Goal: Information Seeking & Learning: Learn about a topic

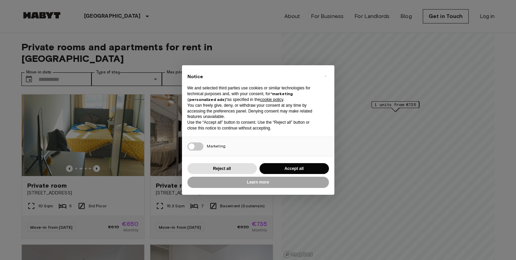
scroll to position [16, 0]
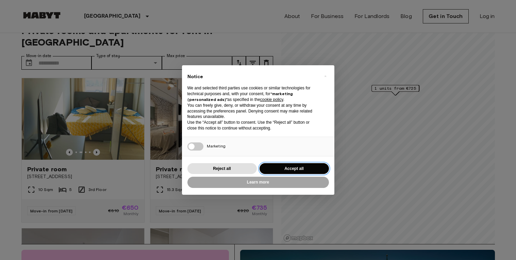
click at [273, 166] on button "Accept all" at bounding box center [294, 168] width 69 height 11
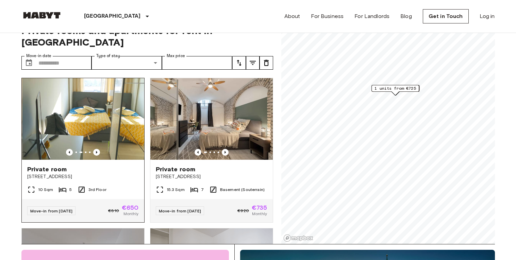
scroll to position [0, 0]
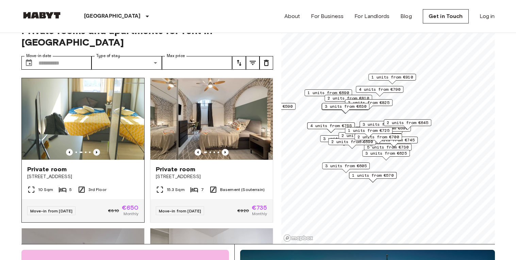
click at [95, 149] on icon "Previous image" at bounding box center [96, 152] width 7 height 7
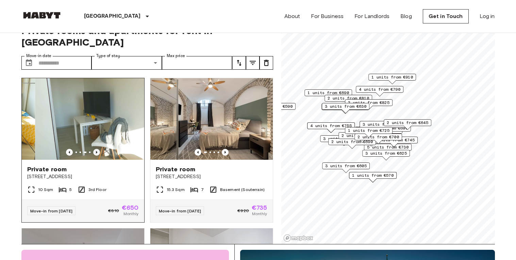
click at [95, 149] on icon "Previous image" at bounding box center [96, 152] width 7 height 7
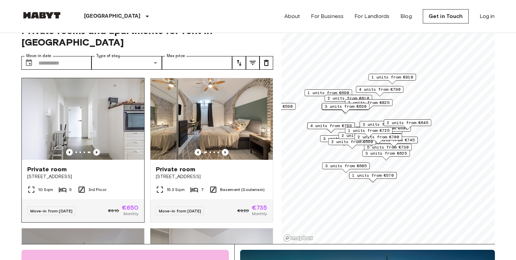
click at [95, 149] on icon "Previous image" at bounding box center [96, 152] width 7 height 7
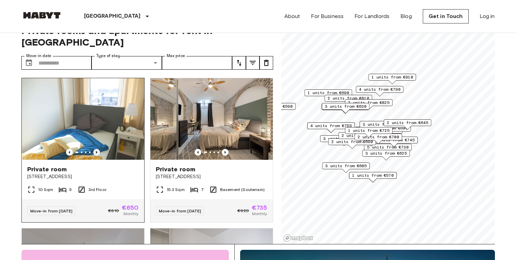
click at [95, 149] on icon "Previous image" at bounding box center [96, 152] width 7 height 7
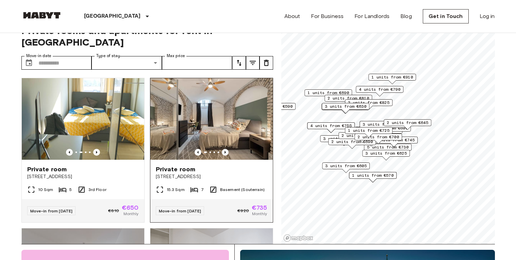
click at [225, 151] on icon "Previous image" at bounding box center [224, 152] width 1 height 3
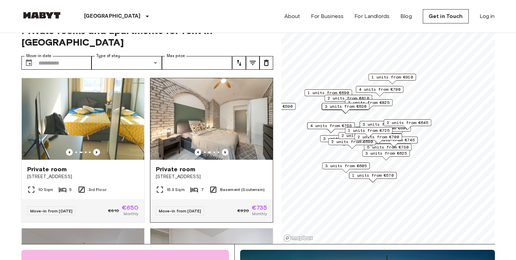
click at [225, 151] on icon "Previous image" at bounding box center [224, 152] width 1 height 3
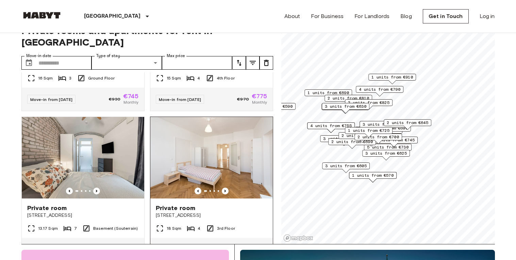
scroll to position [415, 0]
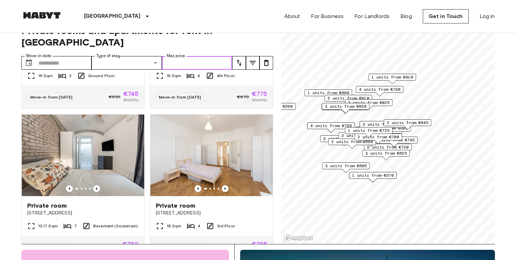
click at [190, 56] on input "Max price" at bounding box center [197, 63] width 70 height 14
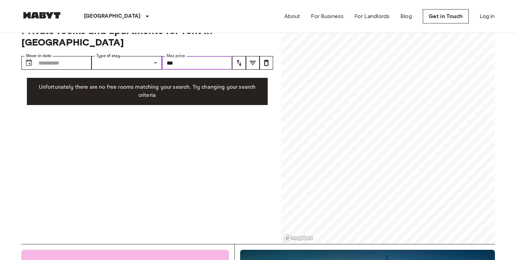
click at [196, 56] on input "***" at bounding box center [197, 63] width 70 height 14
type input "***"
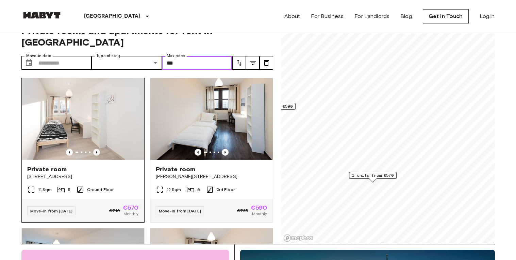
click at [97, 149] on icon "Previous image" at bounding box center [96, 152] width 7 height 7
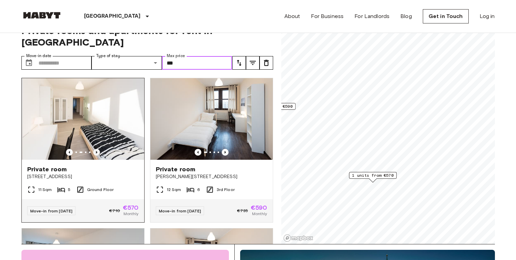
click at [97, 149] on icon "Previous image" at bounding box center [96, 152] width 7 height 7
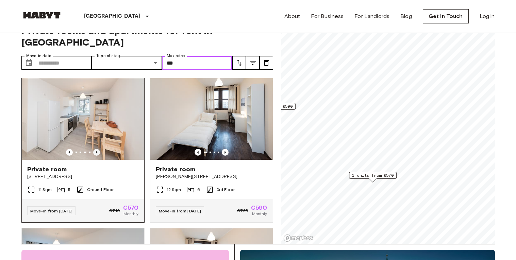
click at [97, 149] on icon "Previous image" at bounding box center [96, 152] width 7 height 7
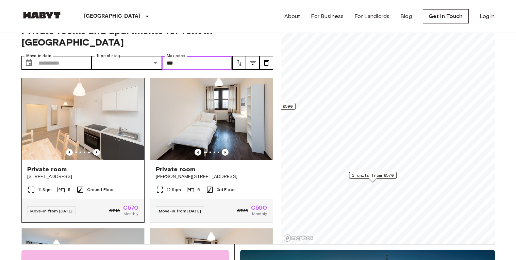
click at [97, 149] on icon "Previous image" at bounding box center [96, 152] width 7 height 7
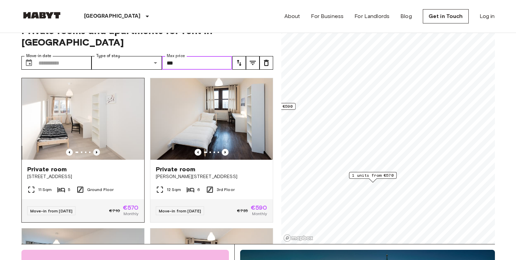
click at [97, 149] on icon "Previous image" at bounding box center [96, 152] width 7 height 7
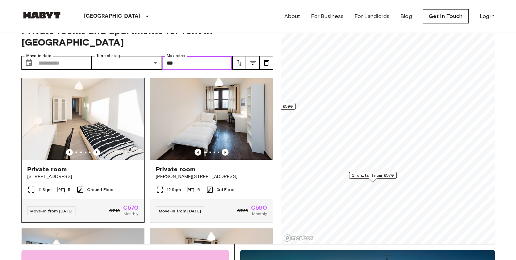
click at [105, 119] on img at bounding box center [83, 119] width 122 height 82
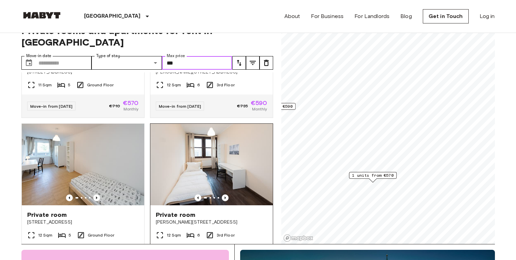
scroll to position [131, 0]
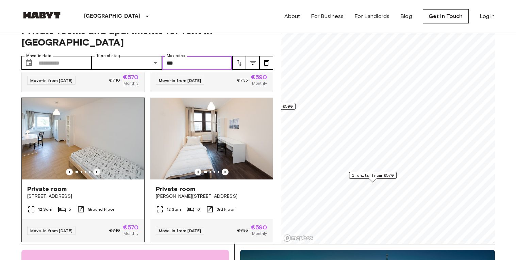
click at [99, 169] on icon "Previous image" at bounding box center [96, 172] width 7 height 7
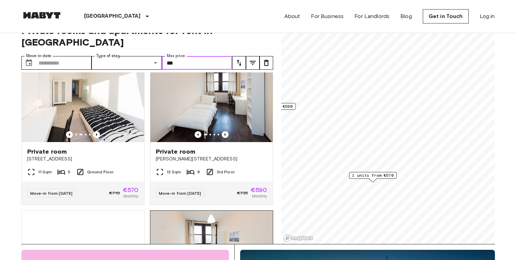
scroll to position [0, 0]
